Goal: Check status

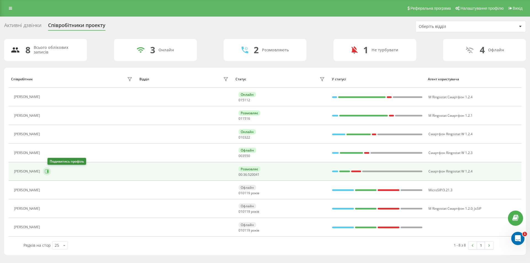
click at [49, 172] on icon at bounding box center [47, 171] width 4 height 4
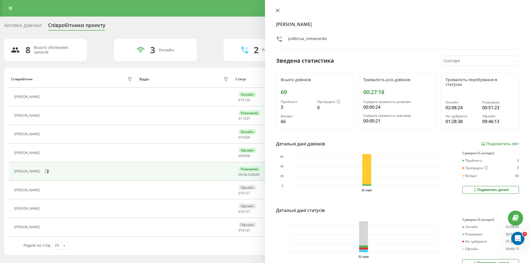
click at [277, 10] on icon at bounding box center [277, 10] width 3 height 3
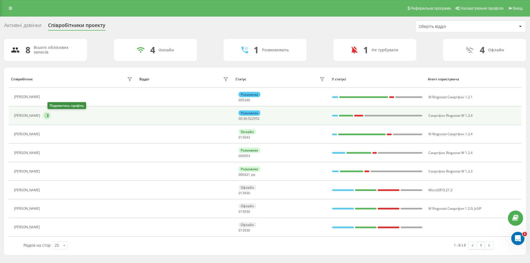
click at [49, 115] on icon at bounding box center [47, 115] width 4 height 4
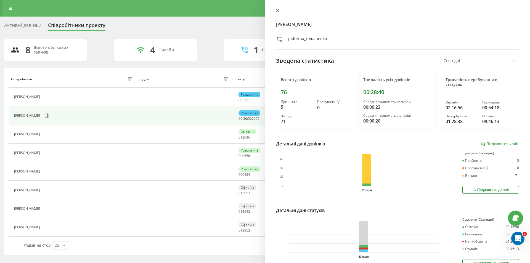
click at [276, 10] on icon at bounding box center [278, 11] width 4 height 4
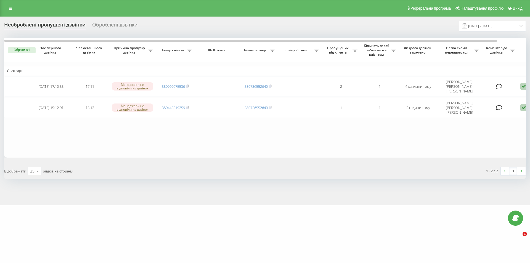
click at [479, 25] on input "[DATE] - [DATE]" at bounding box center [492, 26] width 67 height 11
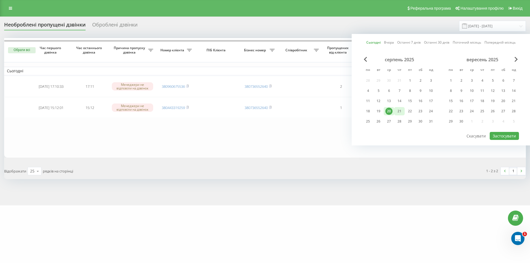
click at [398, 110] on div "21" at bounding box center [399, 111] width 7 height 7
click at [499, 135] on button "Застосувати" at bounding box center [503, 136] width 29 height 8
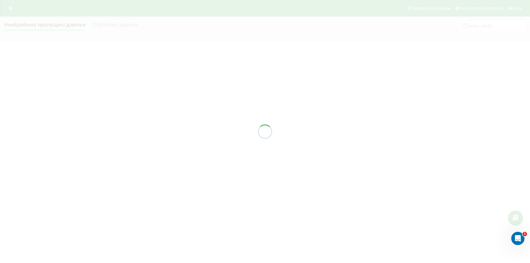
type input "21.08.2025 - 21.08.2025"
